Goal: Transaction & Acquisition: Purchase product/service

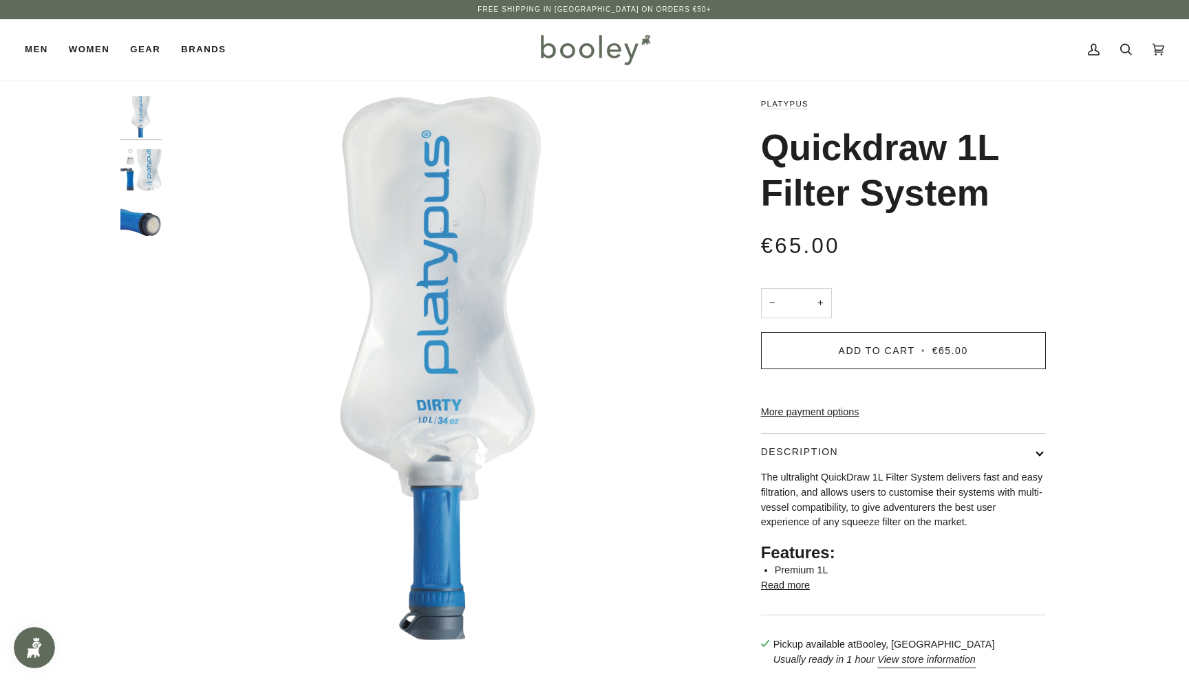
click at [149, 215] on img "Quickdraw 1L Filter System" at bounding box center [140, 222] width 41 height 41
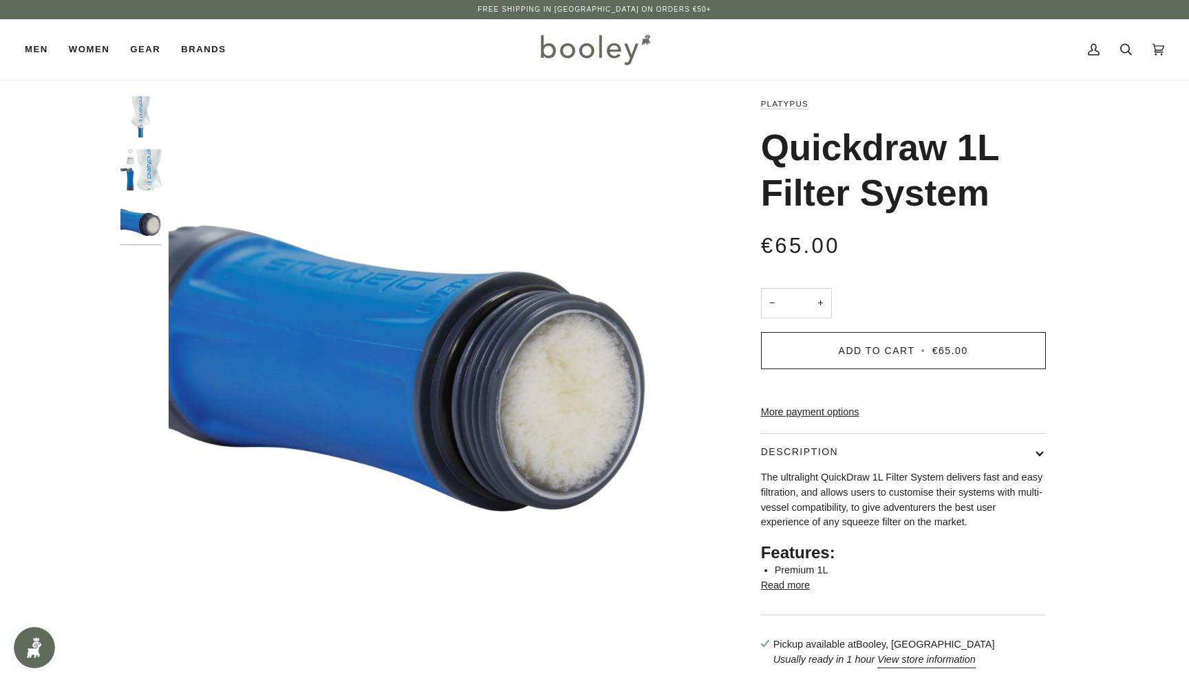
click at [155, 166] on img "Platypus Quickdraw 1L Filter System - Booley Galway" at bounding box center [140, 169] width 41 height 41
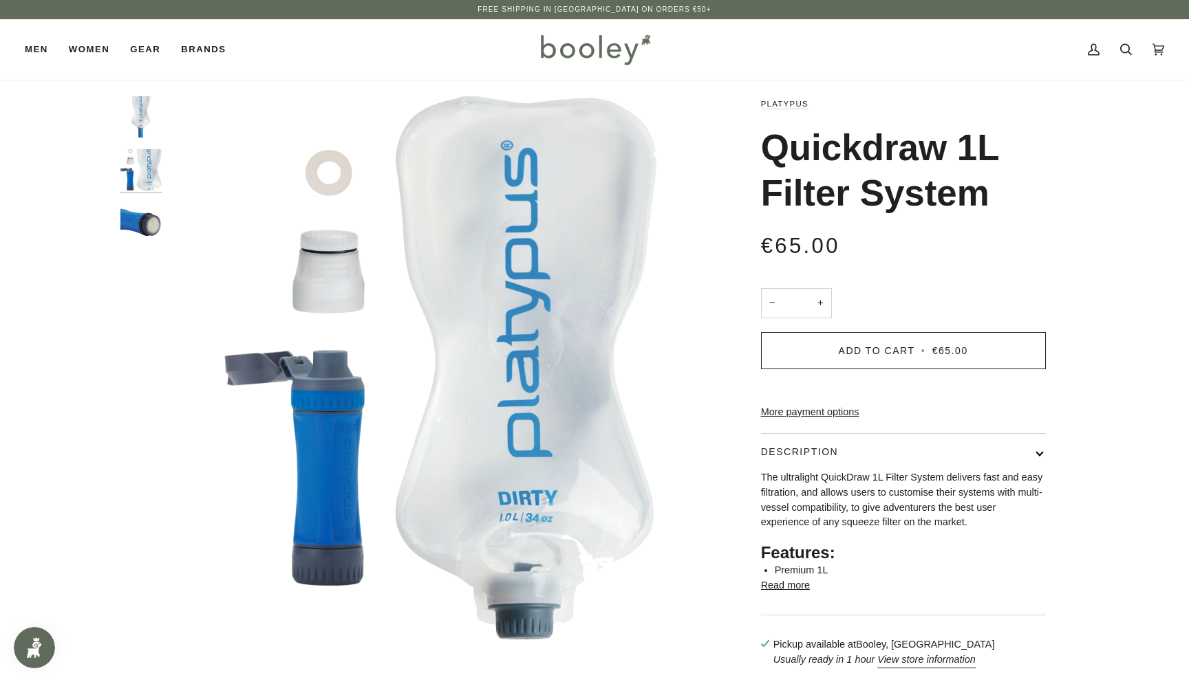
click at [149, 123] on img "Platypus Quickdraw 1L Filter System - Booley Galway" at bounding box center [140, 116] width 41 height 41
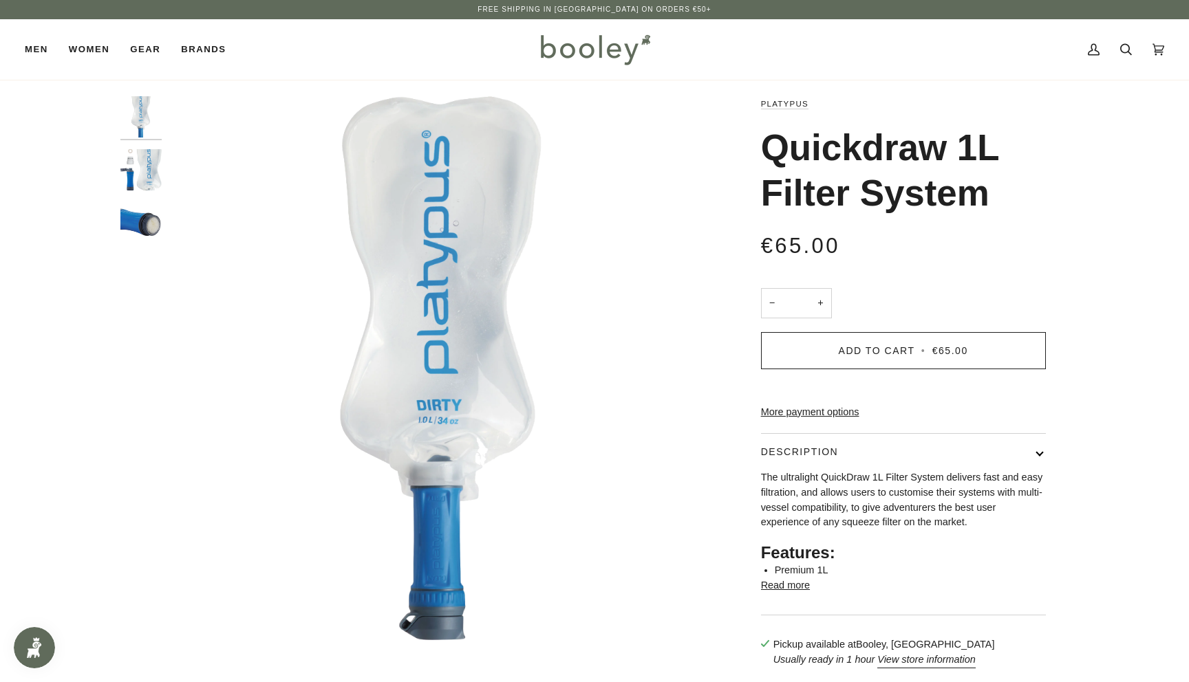
click at [147, 157] on img "Platypus Quickdraw 1L Filter System - Booley Galway" at bounding box center [140, 169] width 41 height 41
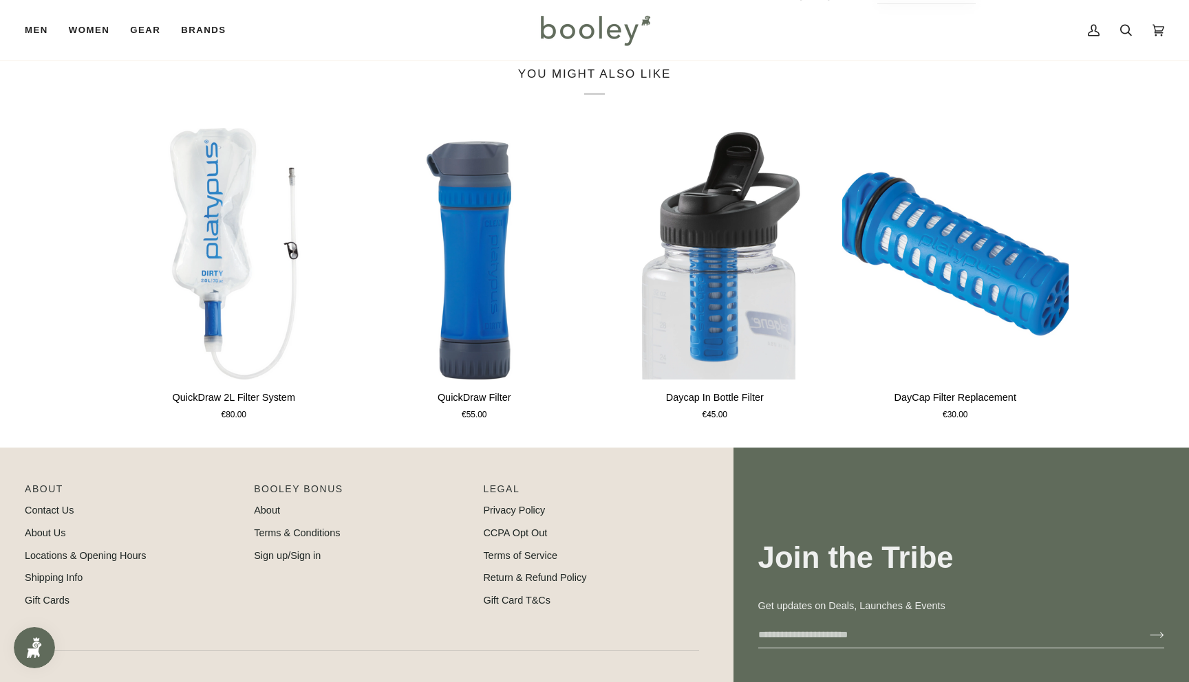
scroll to position [703, 0]
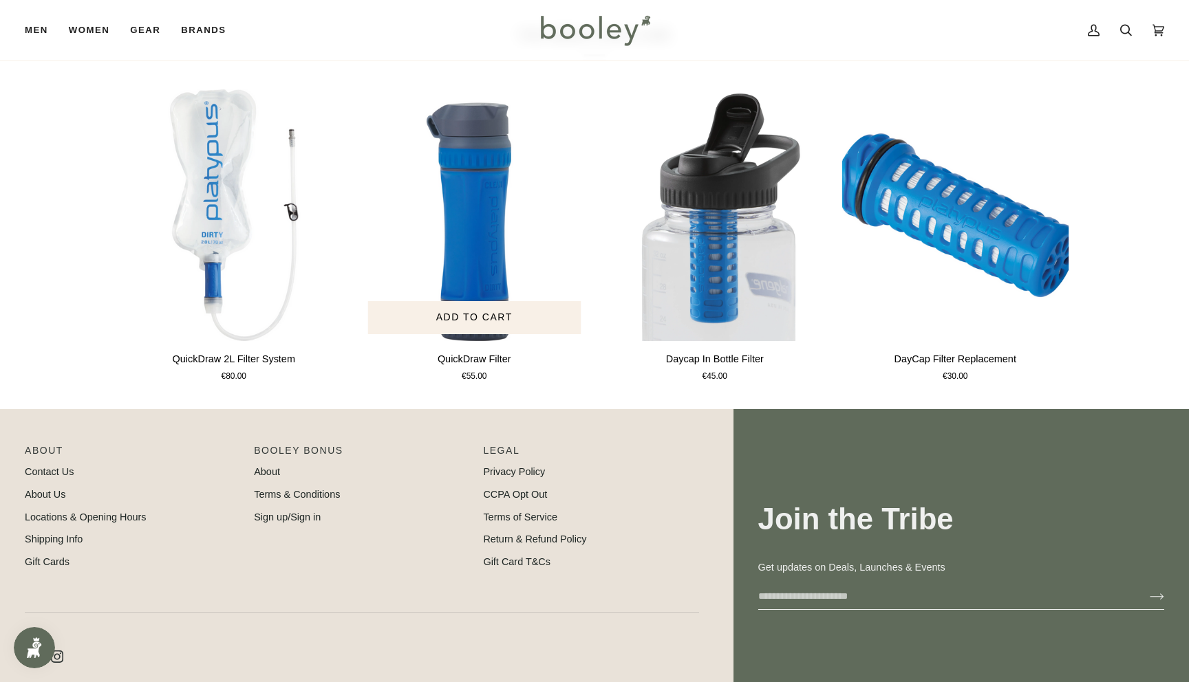
click at [521, 369] on div "QuickDraw Filter" at bounding box center [474, 358] width 227 height 22
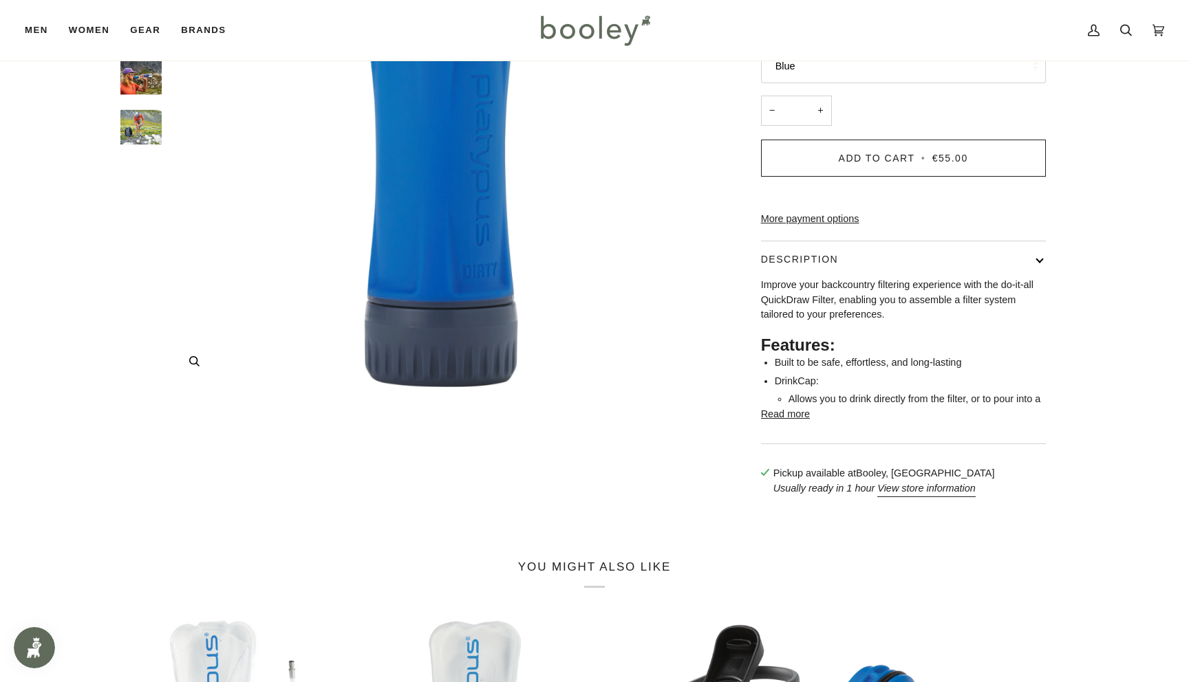
scroll to position [432, 0]
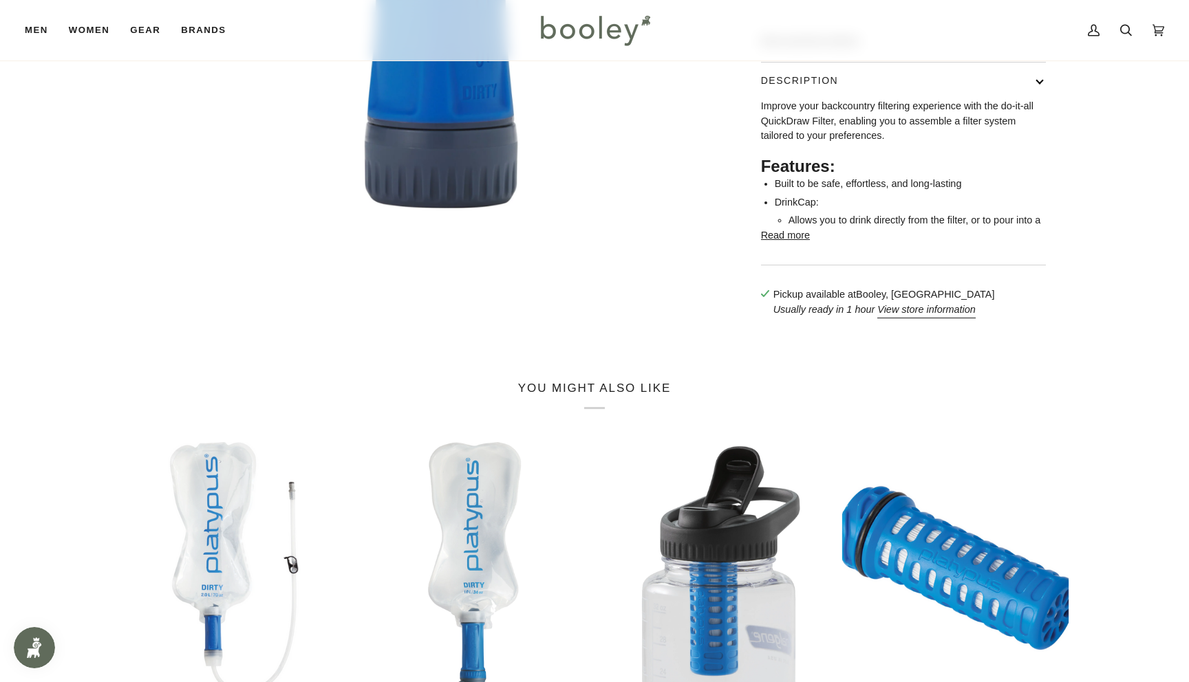
click at [777, 244] on button "Read more" at bounding box center [785, 235] width 49 height 15
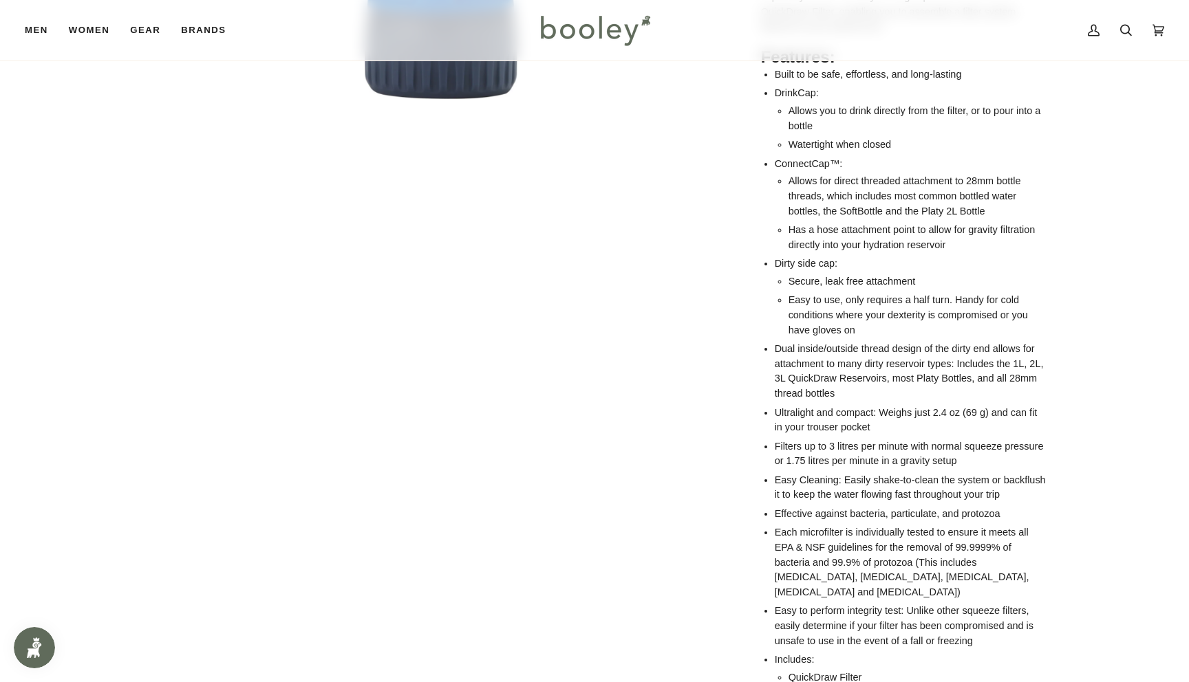
scroll to position [0, 0]
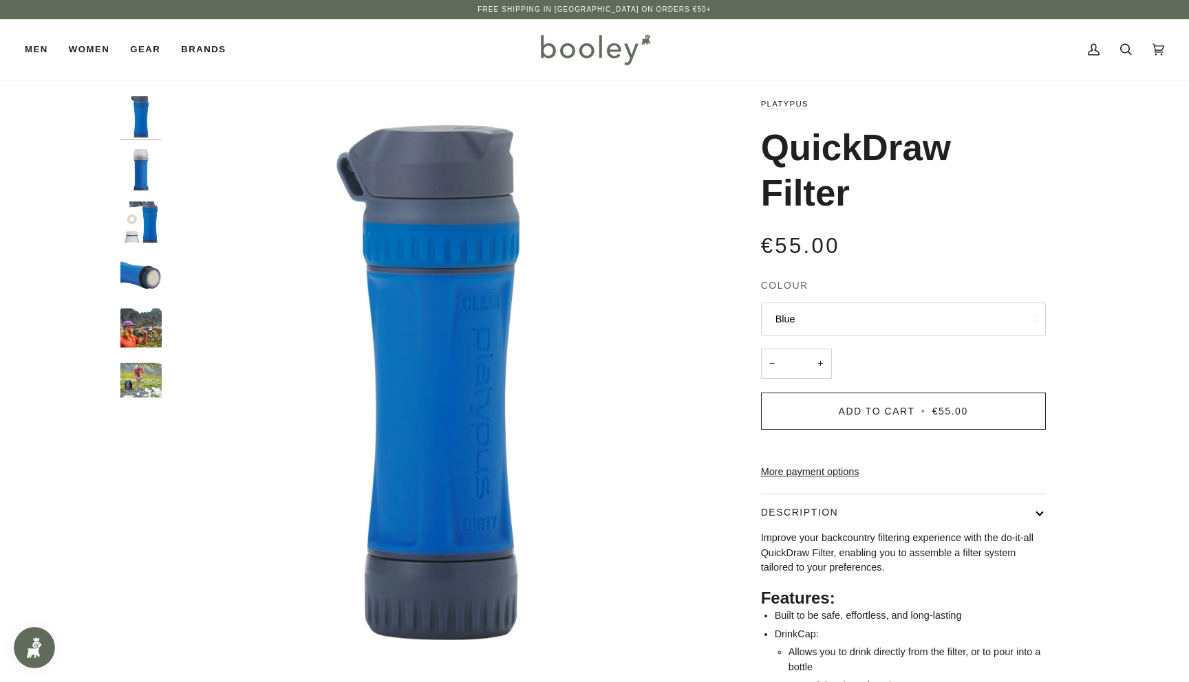
click at [147, 319] on img "Platypus QuickDraw Filter Blue - Booley Galway" at bounding box center [140, 328] width 41 height 41
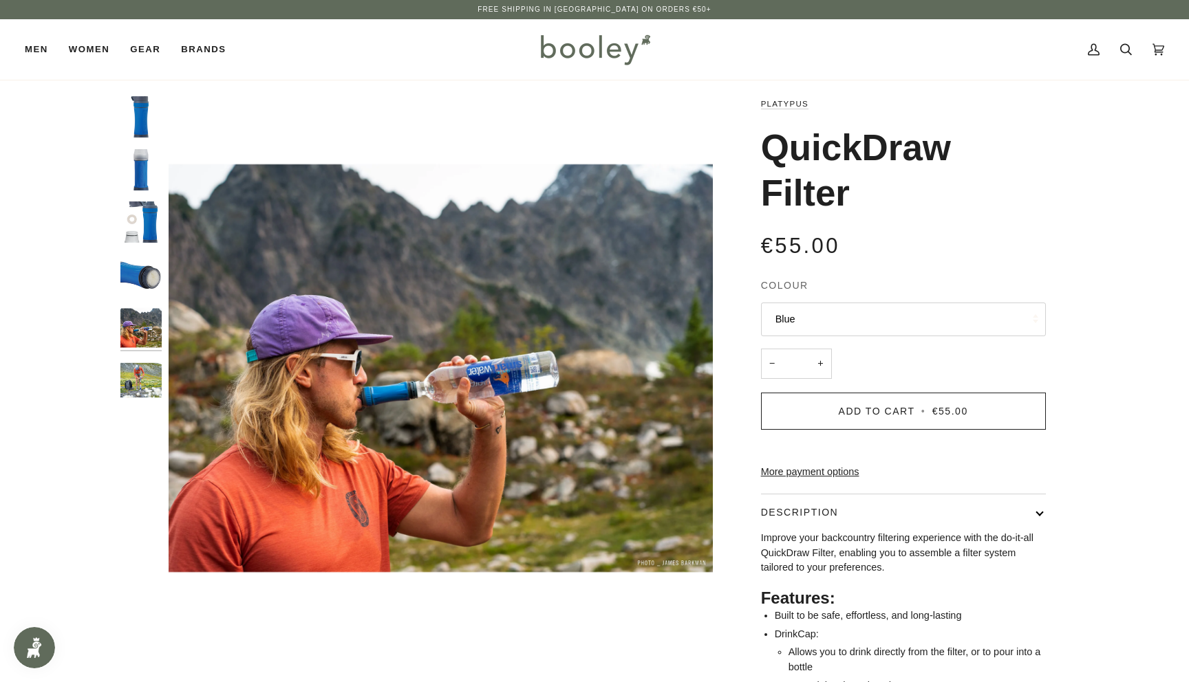
click at [148, 363] on img "Platypus QuickDraw Filter - Booley Galway" at bounding box center [140, 380] width 41 height 41
